Goal: Task Accomplishment & Management: Use online tool/utility

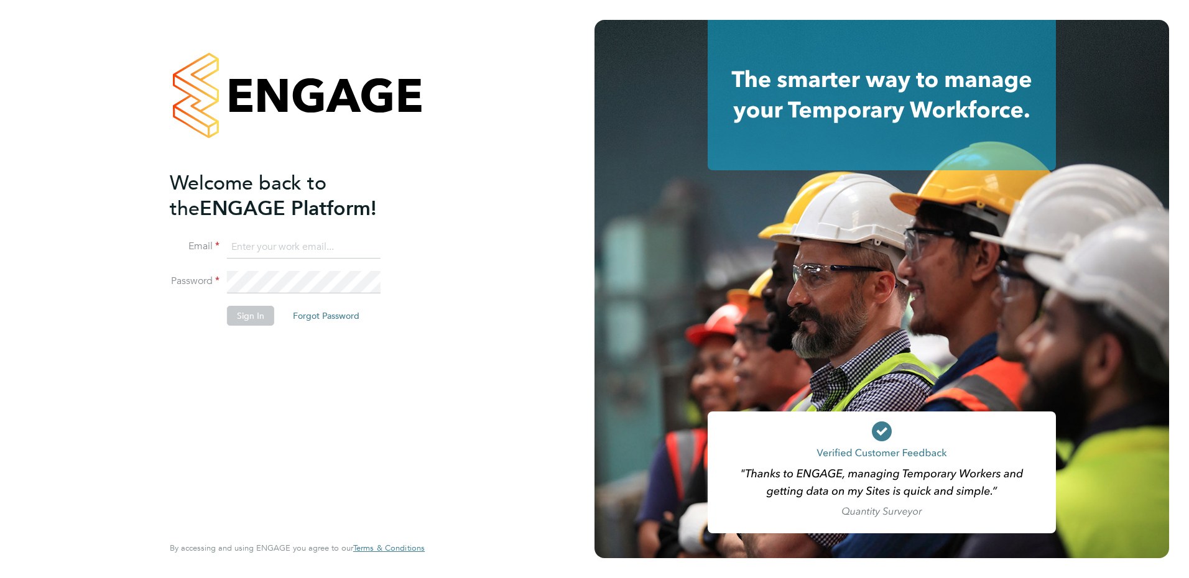
type input "fiona.matthews@ncclondon.ac.uk"
click at [258, 322] on button "Sign In" at bounding box center [250, 316] width 47 height 20
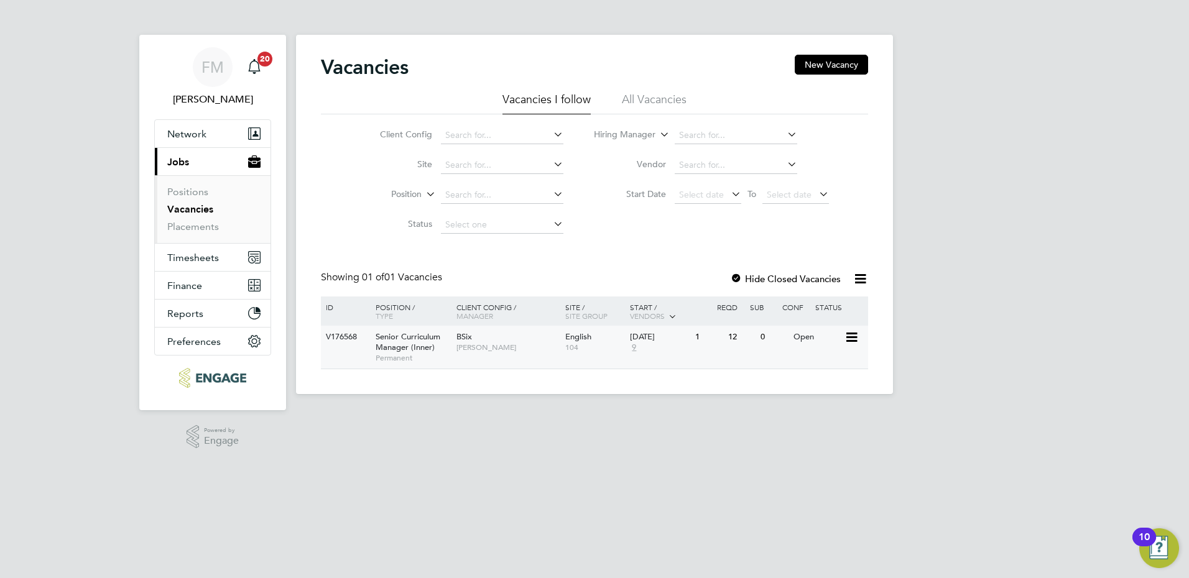
click at [633, 346] on span "9" at bounding box center [634, 348] width 8 height 11
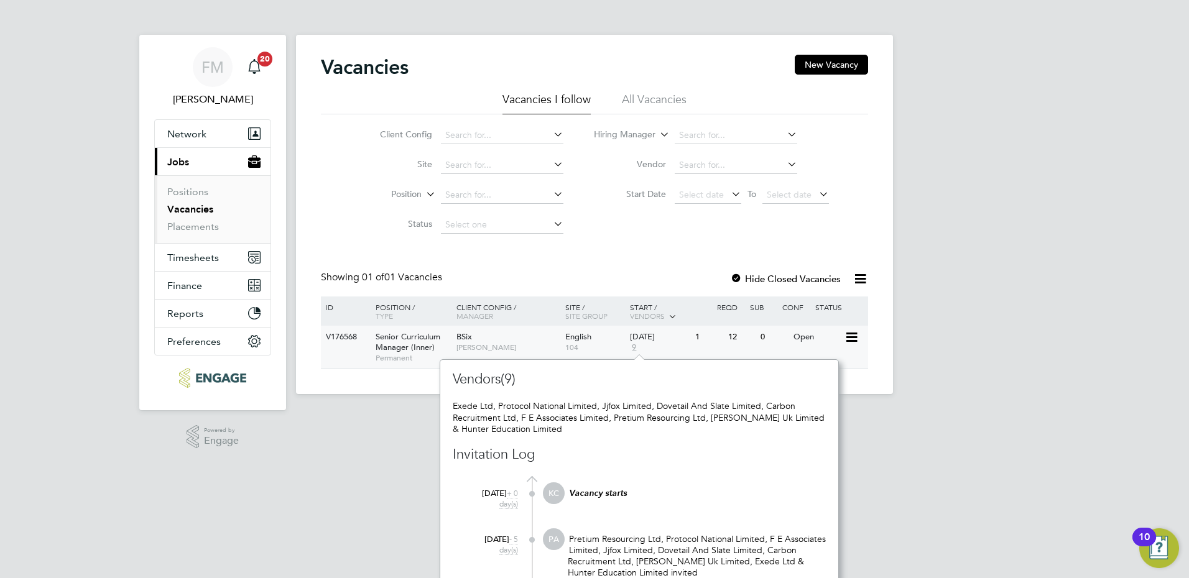
click at [695, 350] on div "V176568 Senior Curriculum Manager (Inner) Permanent BSix Fiona Matthews English…" at bounding box center [594, 347] width 547 height 43
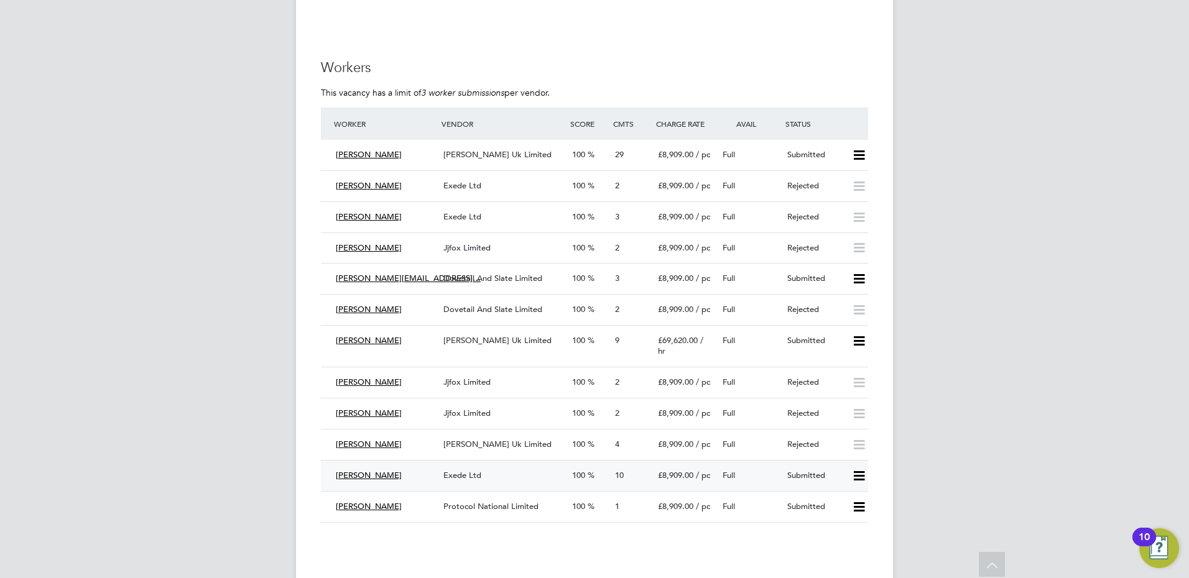
click at [483, 466] on div "Exede Ltd" at bounding box center [502, 476] width 129 height 21
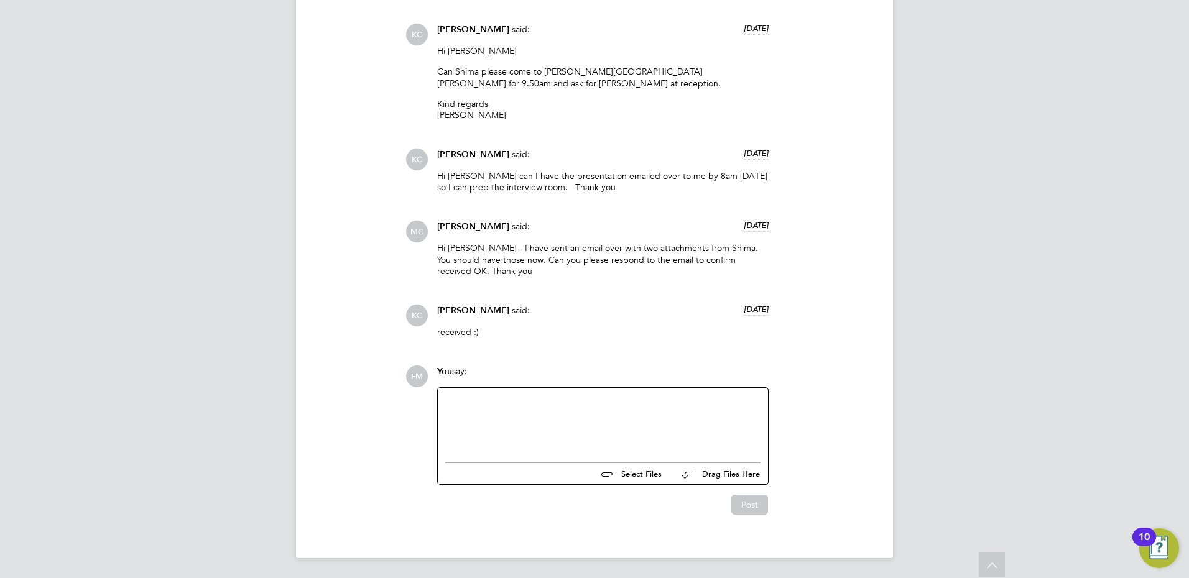
click at [505, 406] on div at bounding box center [602, 422] width 315 height 53
click at [715, 420] on div "Please pass on our thanks to [PERSON_NAME] for coming in for her interview." at bounding box center [602, 424] width 315 height 11
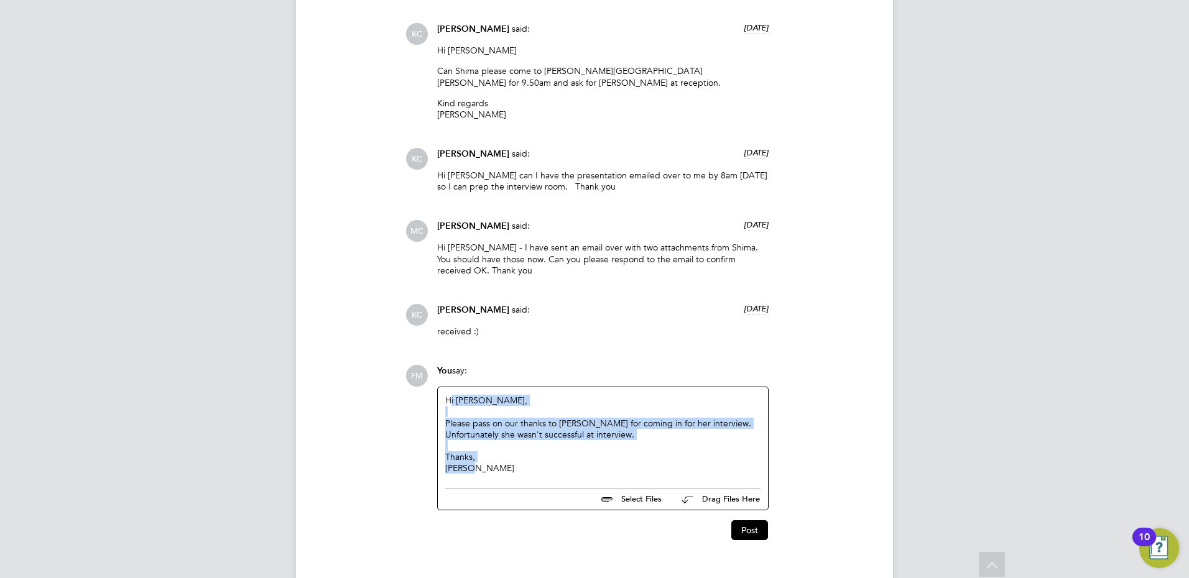
drag, startPoint x: 506, startPoint y: 464, endPoint x: 451, endPoint y: 399, distance: 85.2
click at [451, 399] on div "Hi [PERSON_NAME], Please pass on our thanks to [PERSON_NAME] for coming in for …" at bounding box center [602, 434] width 315 height 79
drag, startPoint x: 451, startPoint y: 399, endPoint x: 628, endPoint y: 461, distance: 187.9
click at [602, 457] on div "Thanks," at bounding box center [602, 457] width 315 height 11
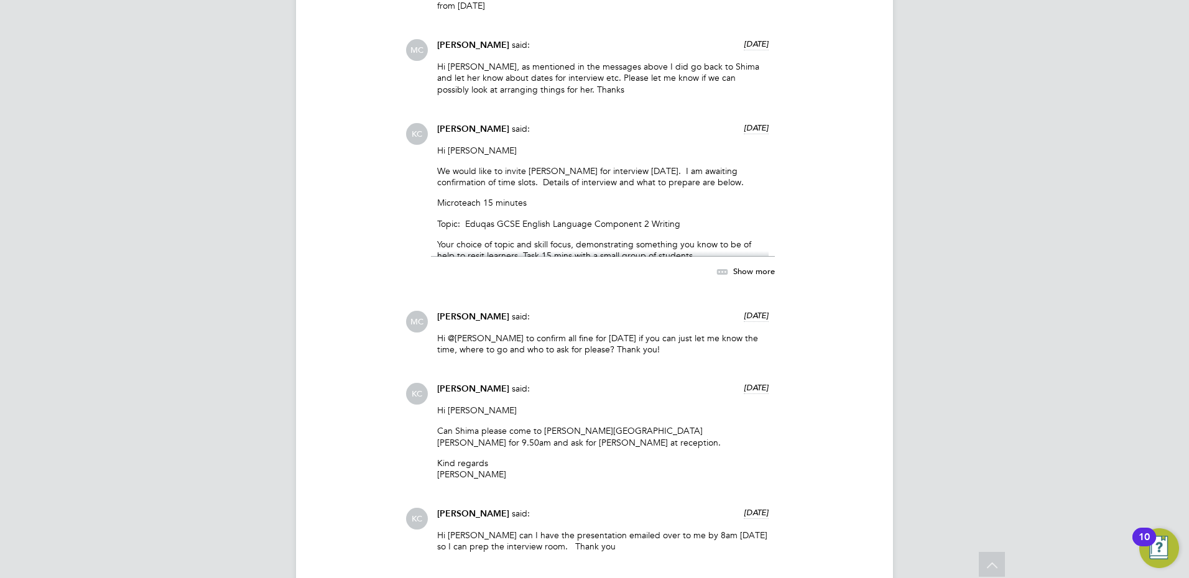
scroll to position [1794, 0]
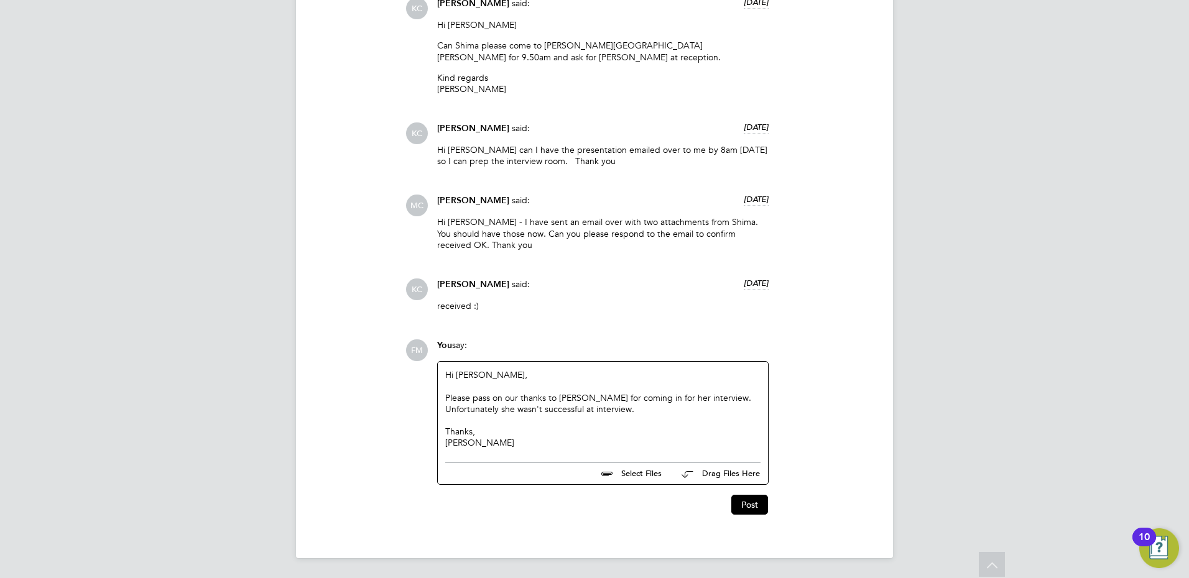
click at [598, 409] on div "Please pass on our thanks to [PERSON_NAME] for coming in for her interview. Unf…" at bounding box center [602, 403] width 315 height 22
click at [745, 507] on button "Post" at bounding box center [749, 505] width 37 height 20
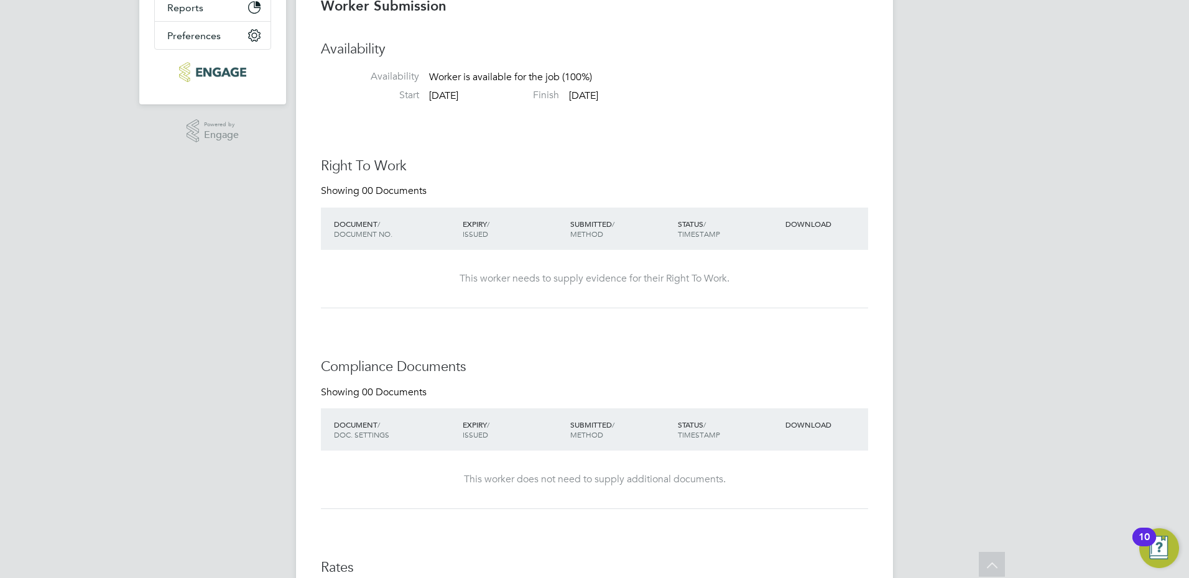
scroll to position [0, 0]
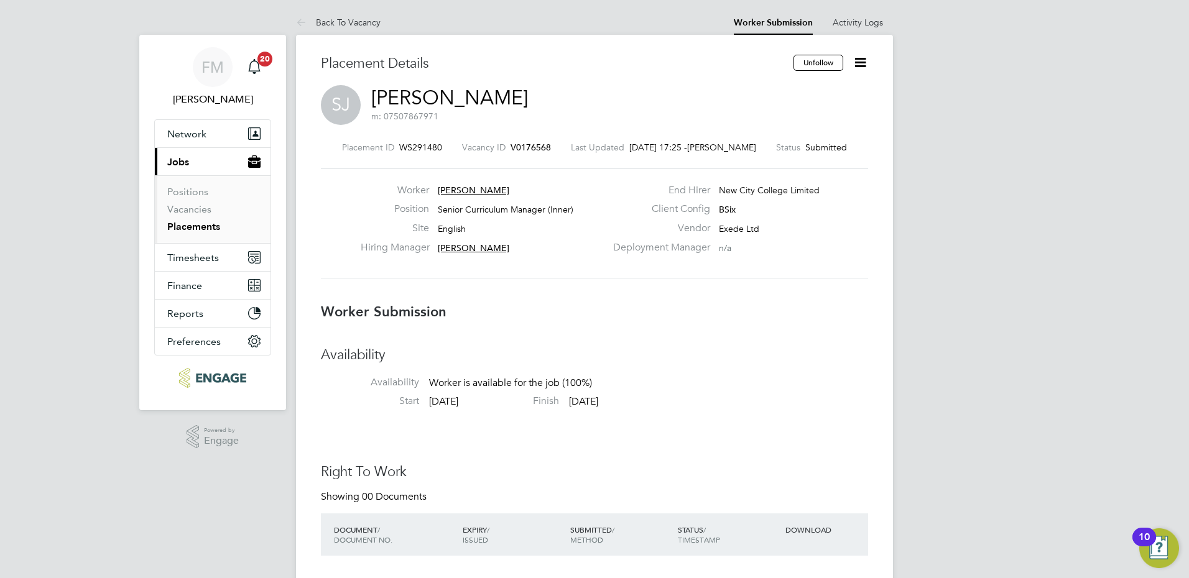
click at [861, 64] on icon at bounding box center [861, 63] width 16 height 16
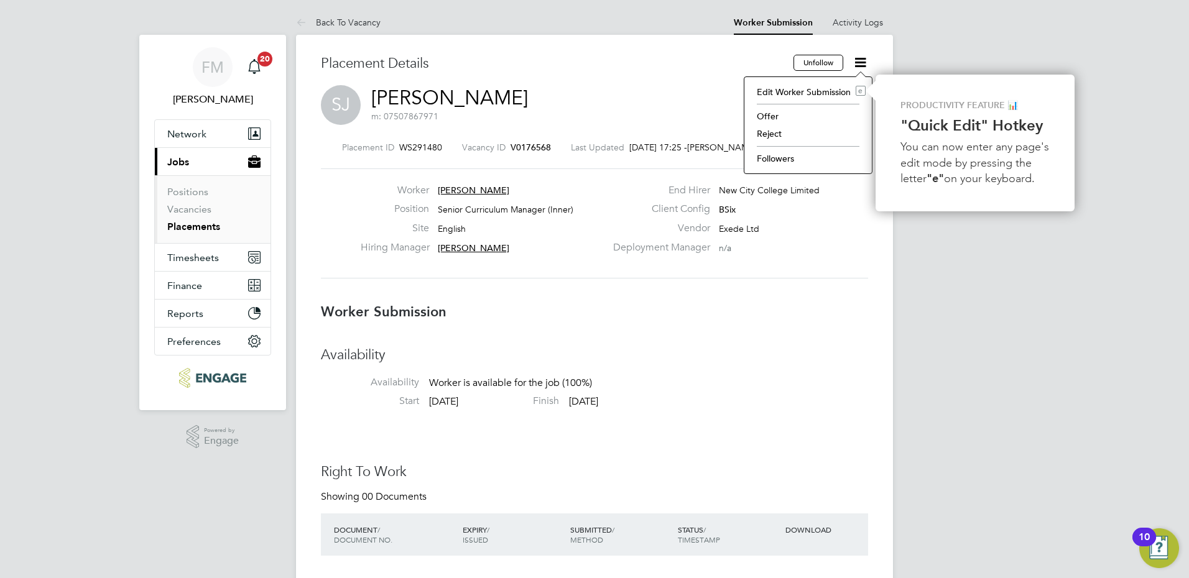
click at [772, 132] on li "Reject" at bounding box center [808, 133] width 115 height 17
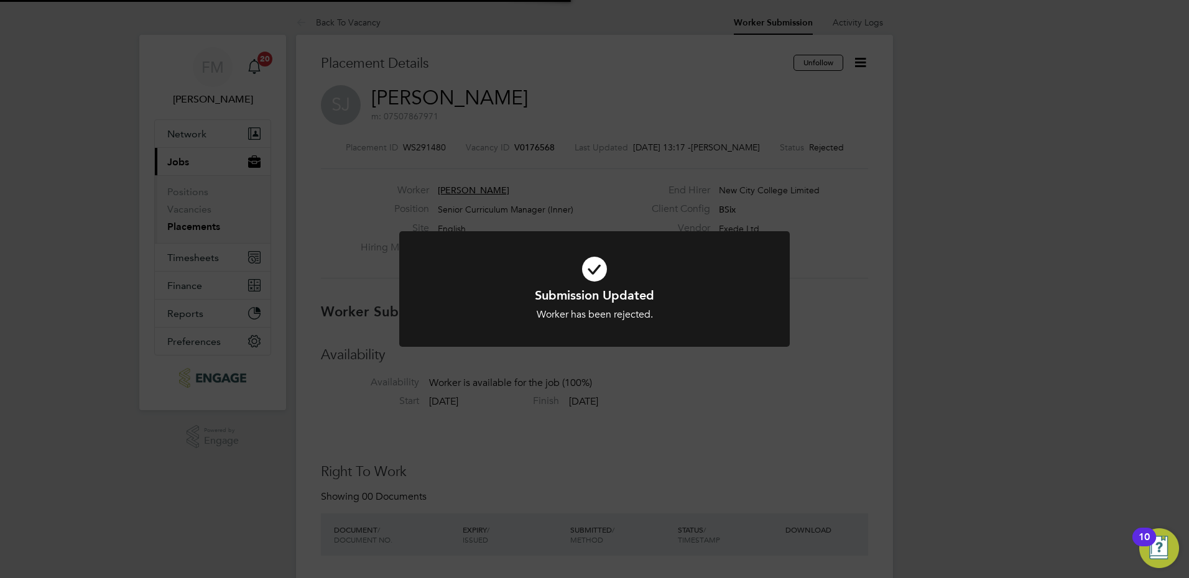
scroll to position [37, 87]
click at [593, 108] on div "Submission Updated Worker has been rejected. Cancel Okay" at bounding box center [594, 289] width 1189 height 578
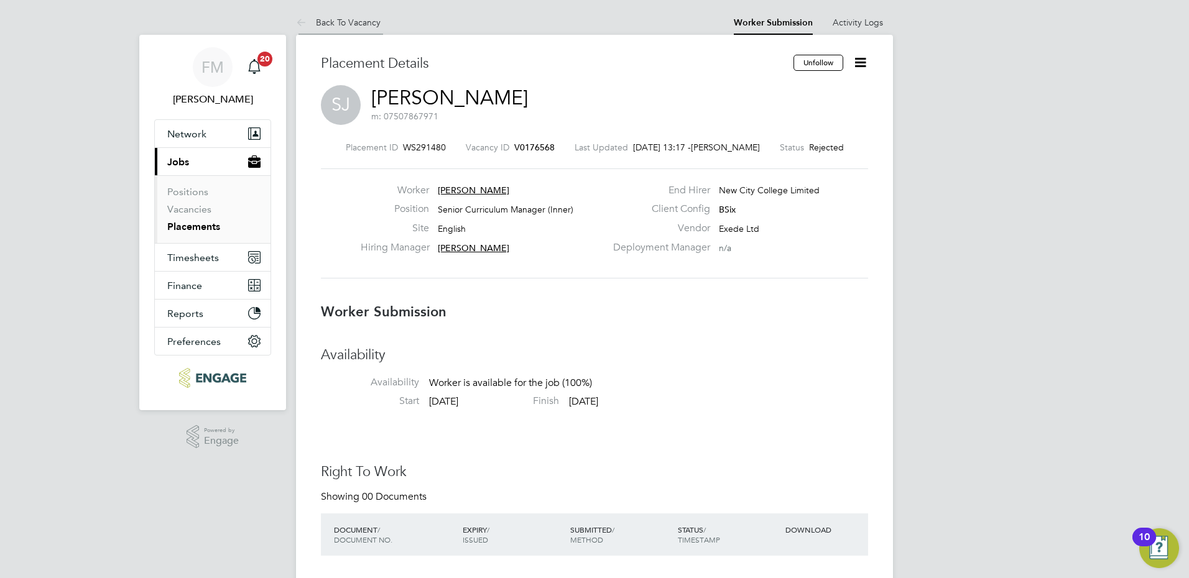
click at [340, 25] on link "Back To Vacancy" at bounding box center [338, 22] width 85 height 11
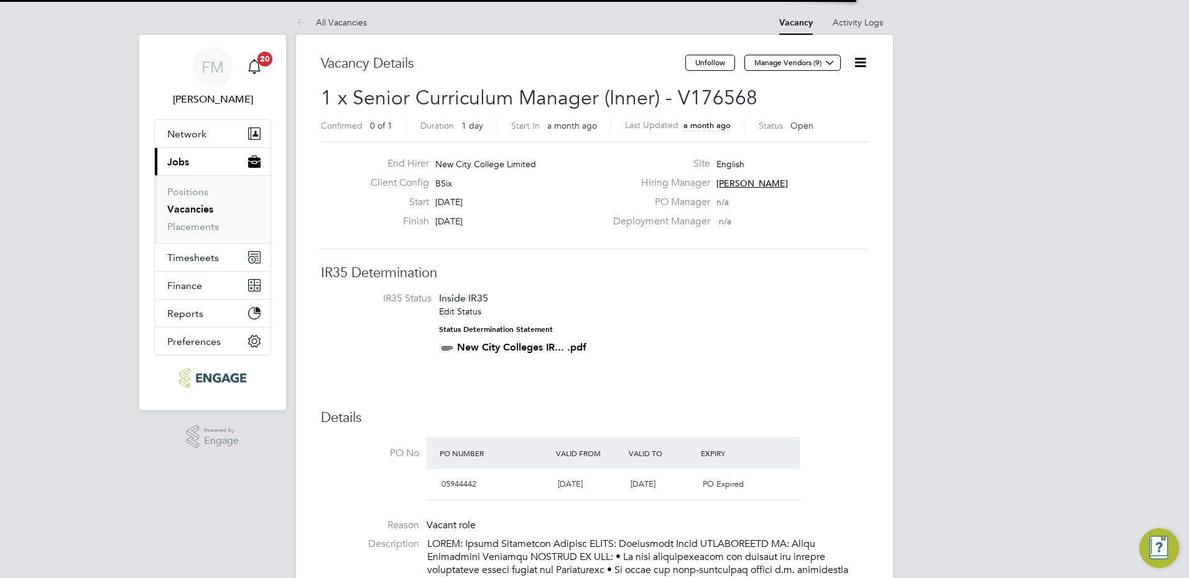
scroll to position [21, 108]
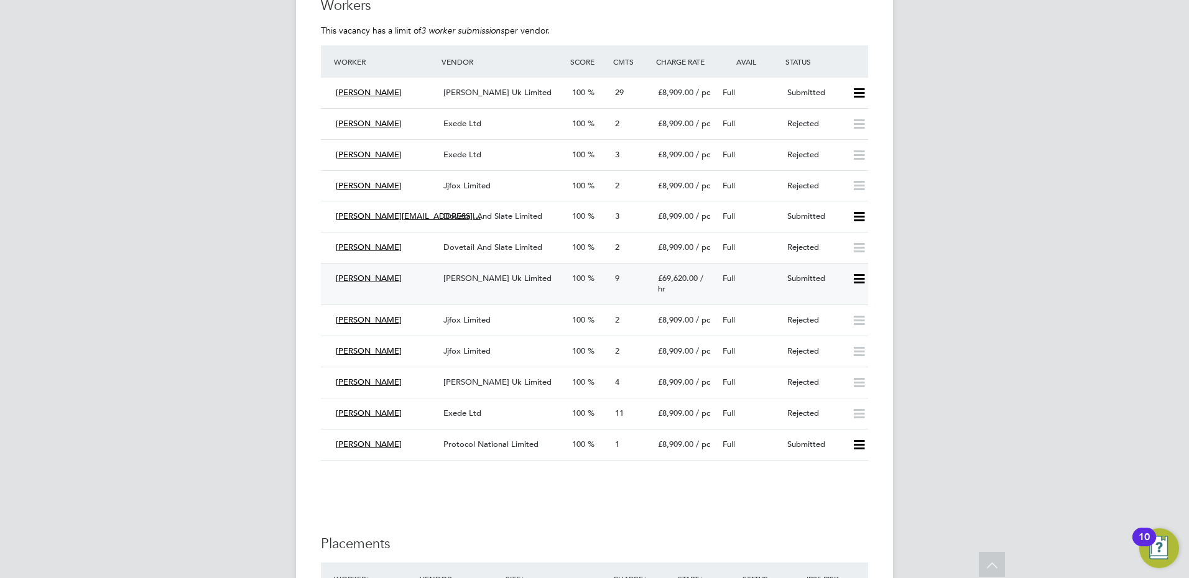
click at [859, 274] on icon at bounding box center [859, 279] width 16 height 10
click at [840, 311] on li "Reject" at bounding box center [843, 310] width 44 height 17
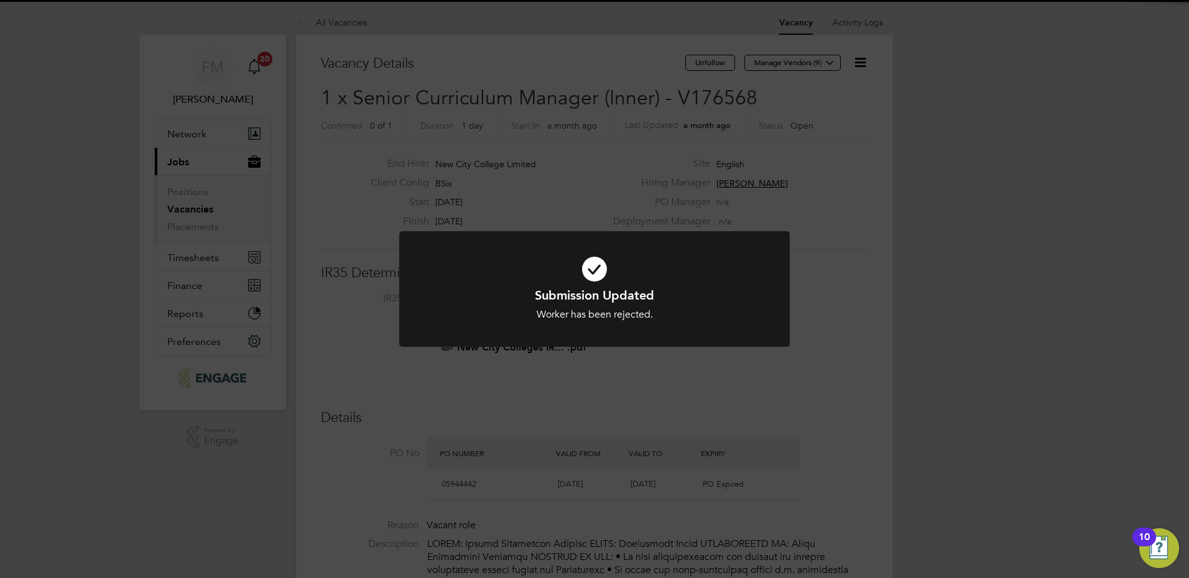
click at [889, 341] on div "Submission Updated Worker has been rejected. Cancel Okay" at bounding box center [594, 289] width 1189 height 578
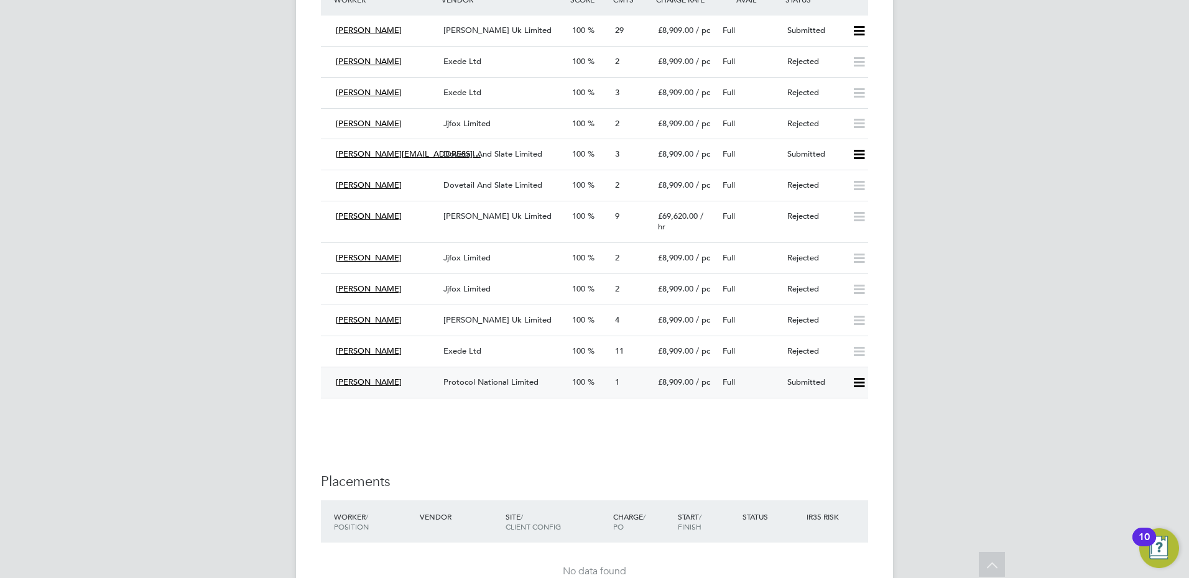
click at [516, 377] on span "Protocol National Limited" at bounding box center [490, 382] width 95 height 11
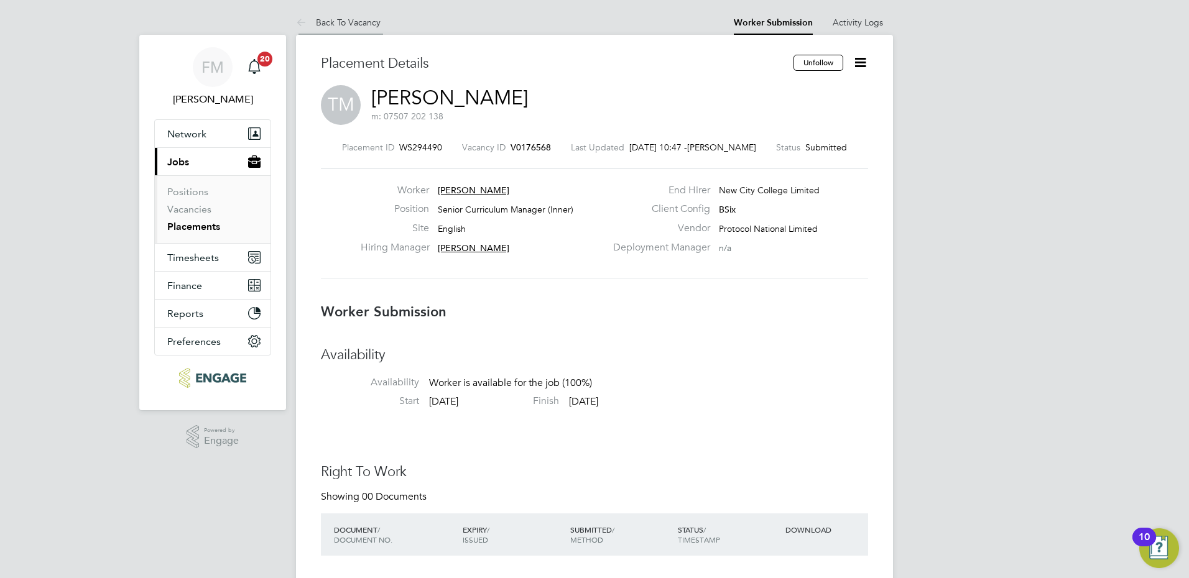
click at [347, 27] on li "Back To Vacancy" at bounding box center [338, 22] width 85 height 25
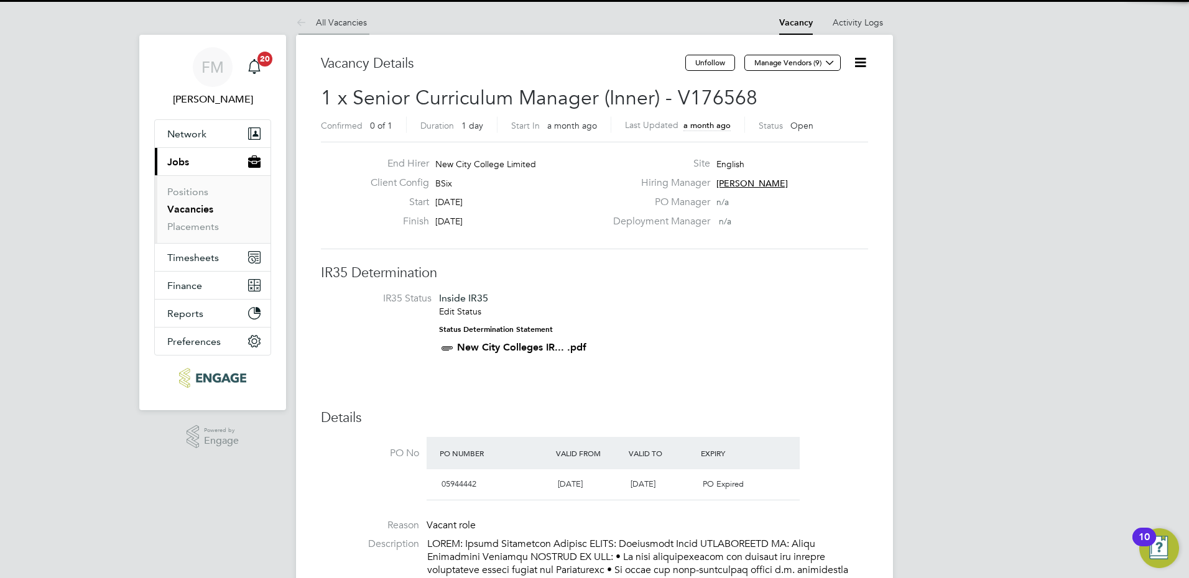
click at [350, 23] on link "All Vacancies" at bounding box center [331, 22] width 71 height 11
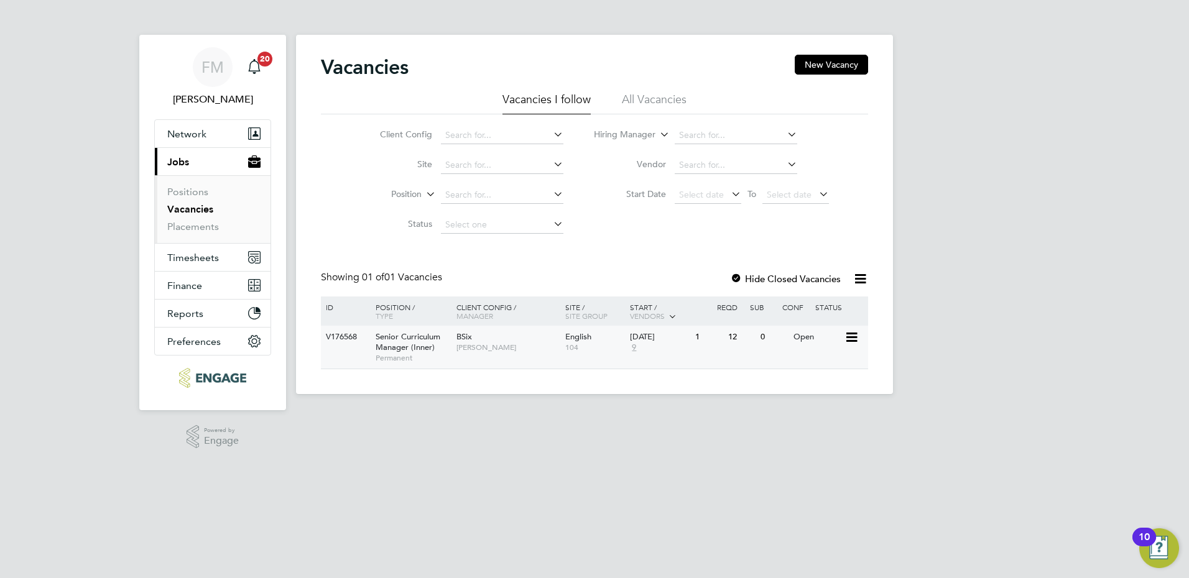
click at [492, 355] on div "BSix [PERSON_NAME]" at bounding box center [507, 342] width 109 height 32
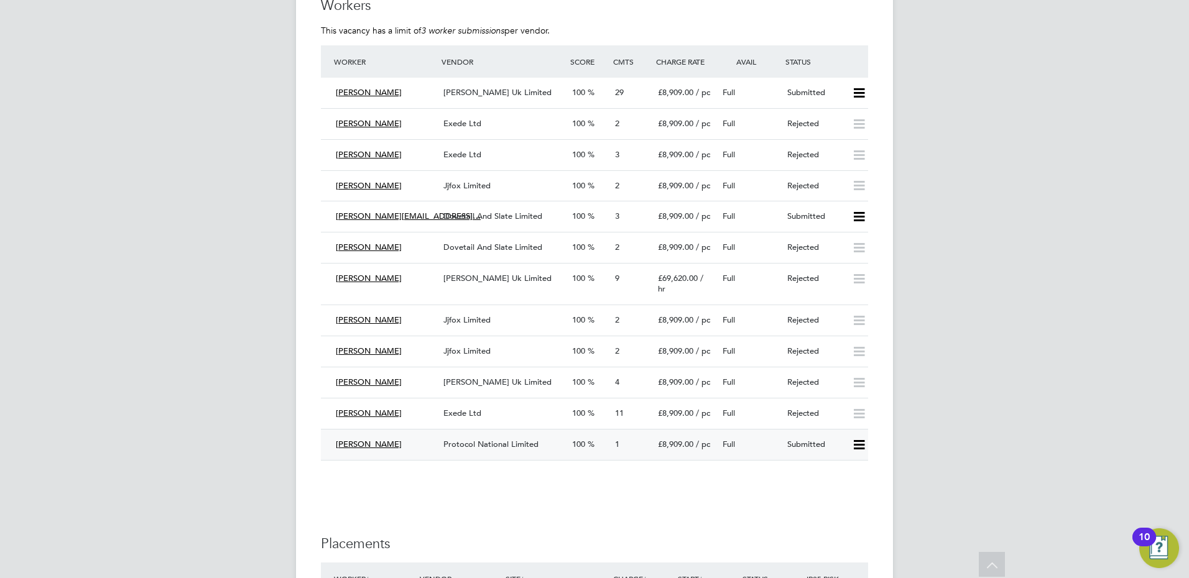
click at [860, 440] on icon at bounding box center [859, 445] width 16 height 10
click at [844, 474] on li "Reject" at bounding box center [843, 475] width 44 height 17
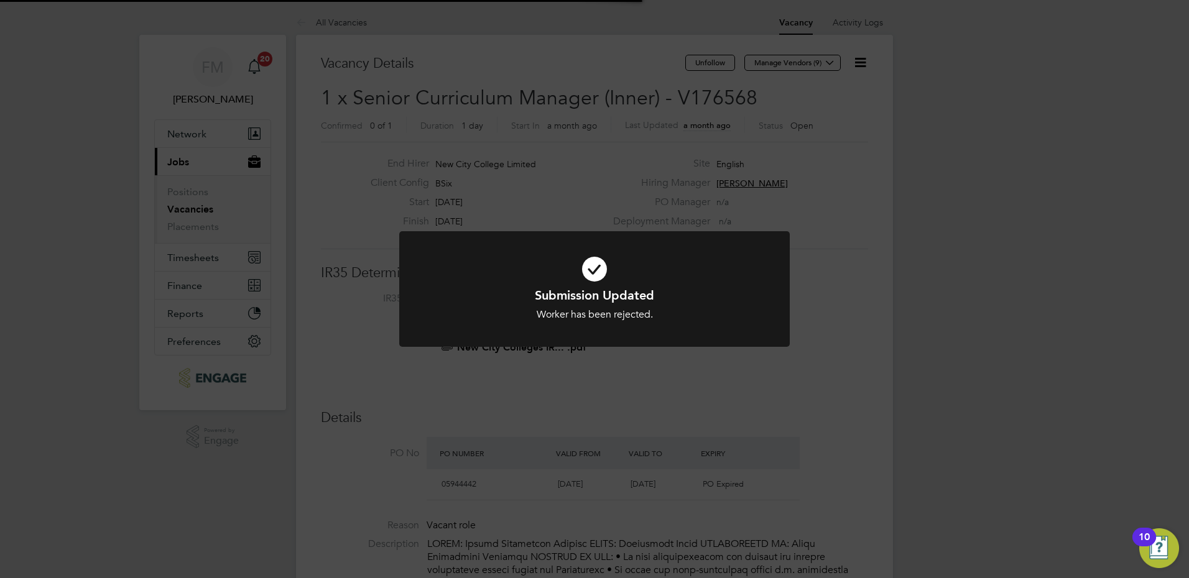
click at [906, 438] on div "Submission Updated Worker has been rejected. Cancel Okay" at bounding box center [594, 289] width 1189 height 578
